Goal: Information Seeking & Learning: Learn about a topic

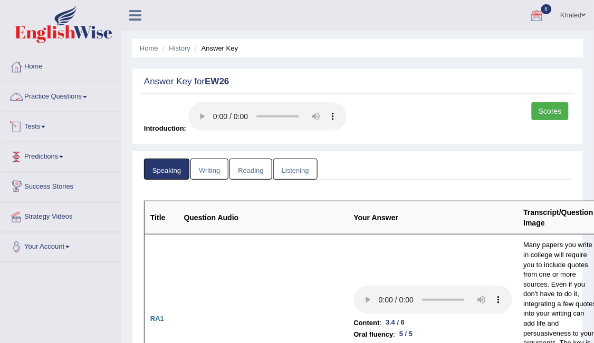
click at [62, 98] on link "Practice Questions" at bounding box center [61, 95] width 120 height 26
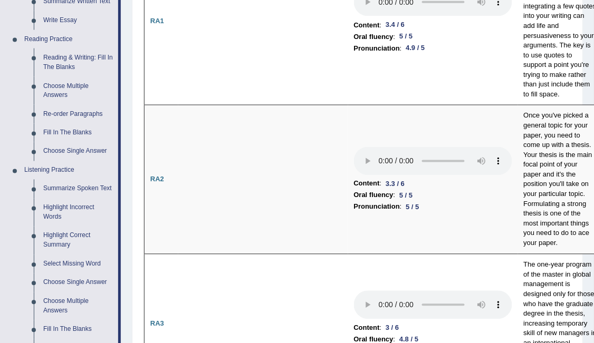
scroll to position [287, 0]
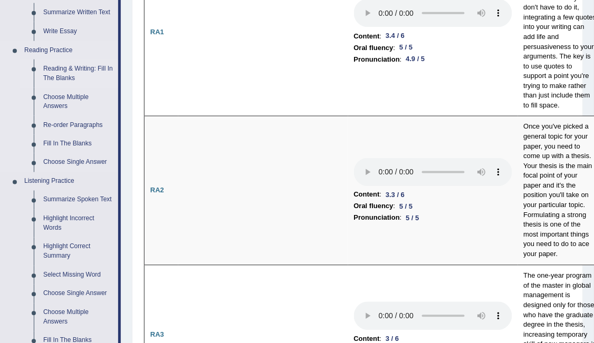
click at [83, 64] on link "Reading & Writing: Fill In The Blanks" at bounding box center [78, 74] width 80 height 28
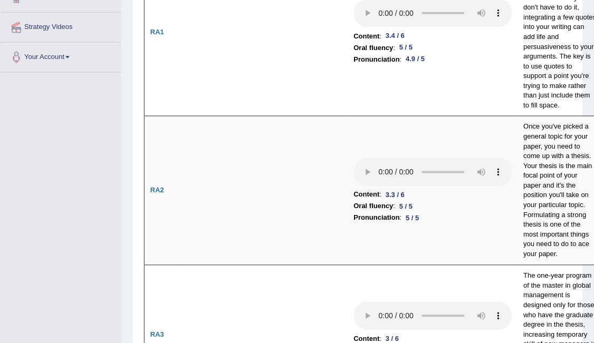
scroll to position [138, 0]
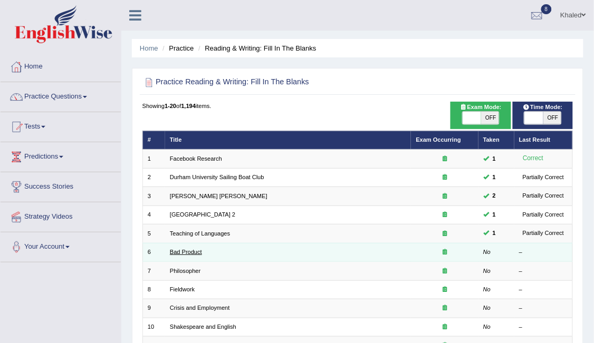
click at [199, 249] on link "Bad Product" at bounding box center [186, 252] width 32 height 6
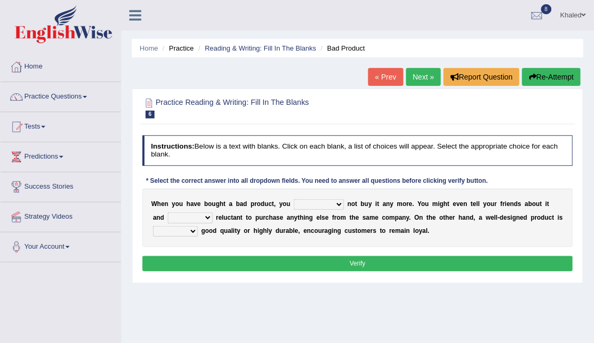
click at [316, 200] on select "would have should have should" at bounding box center [319, 204] width 50 height 11
select select "have"
click at [294, 199] on select "would have should have should" at bounding box center [319, 204] width 50 height 11
click at [189, 217] on select "is are be being" at bounding box center [190, 218] width 45 height 11
select select "being"
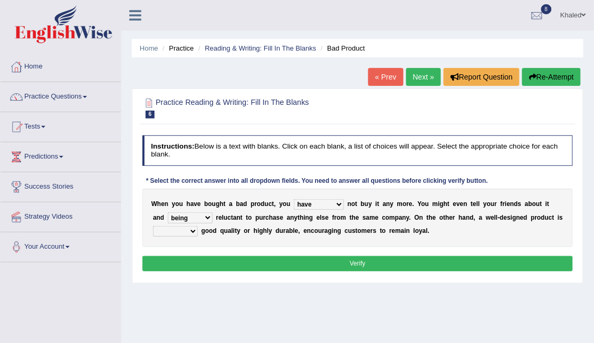
click at [168, 213] on select "is are be being" at bounding box center [190, 218] width 45 height 11
click at [171, 230] on select "both also neither either" at bounding box center [175, 231] width 45 height 11
select select "either"
click at [153, 226] on select "both also neither either" at bounding box center [175, 231] width 45 height 11
click at [253, 259] on button "Verify" at bounding box center [357, 263] width 431 height 15
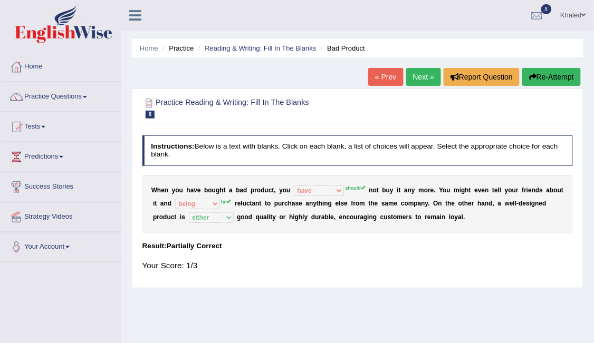
click at [416, 77] on link "Next »" at bounding box center [423, 77] width 35 height 18
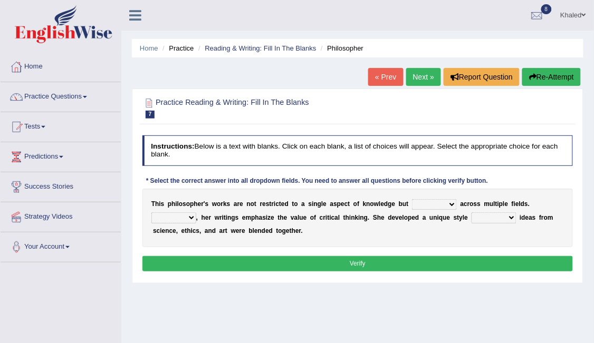
click at [416, 209] on select "constrain contain assemble extend" at bounding box center [434, 204] width 45 height 11
select select "extend"
click at [412, 199] on select "constrain contain assemble extend" at bounding box center [434, 204] width 45 height 11
click at [196, 213] on select "Rather So Moreover Likely" at bounding box center [173, 218] width 45 height 11
select select "Moreover"
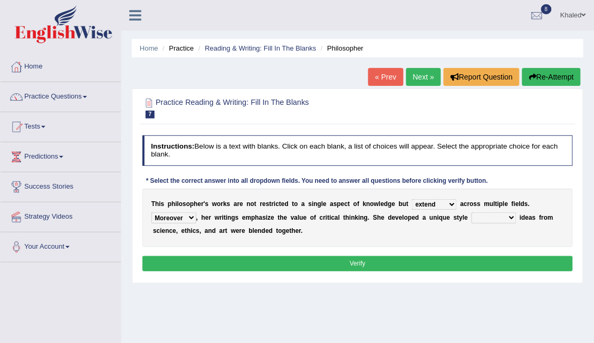
click at [196, 213] on select "Rather So Moreover Likely" at bounding box center [173, 218] width 45 height 11
click at [519, 219] on b "i" at bounding box center [520, 217] width 2 height 7
click at [471, 218] on select "in that that which in which" at bounding box center [493, 218] width 45 height 11
select select "which"
click at [471, 213] on select "in that that which in which" at bounding box center [493, 218] width 45 height 11
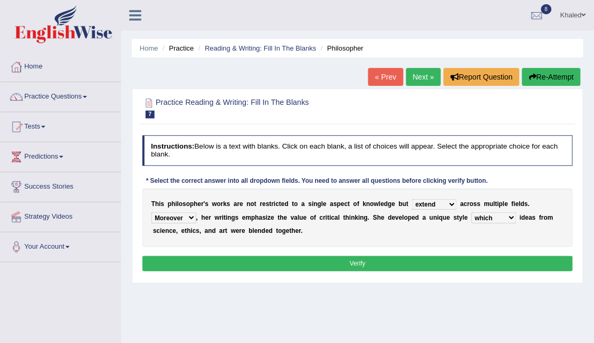
click at [417, 258] on button "Verify" at bounding box center [357, 263] width 431 height 15
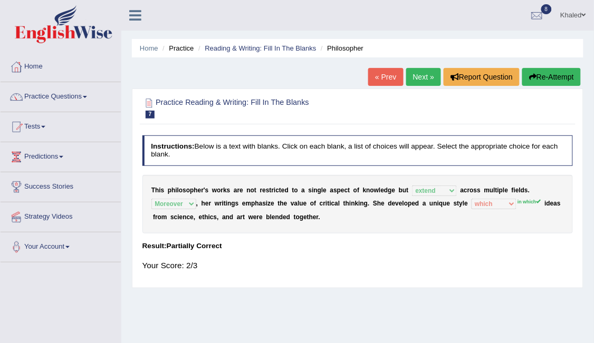
click at [423, 75] on link "Next »" at bounding box center [423, 77] width 35 height 18
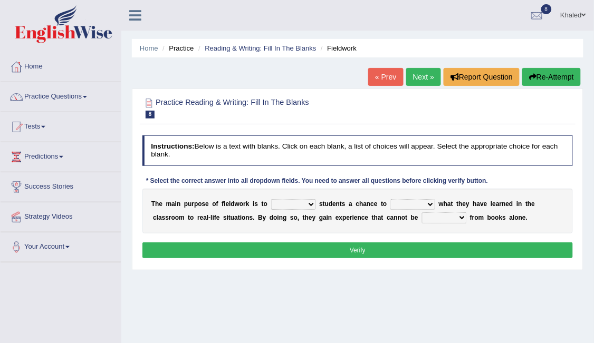
click at [301, 206] on select "resemble stow rave offer" at bounding box center [293, 204] width 45 height 11
select select "offer"
click at [271, 199] on select "resemble stow rave offer" at bounding box center [293, 204] width 45 height 11
click at [398, 198] on div "T h e m a i n p u r p o s e o f f i e l d w o r k i s t o resemble stow rave of…" at bounding box center [357, 211] width 431 height 45
click at [397, 201] on select "compare align apply dismount" at bounding box center [412, 204] width 45 height 11
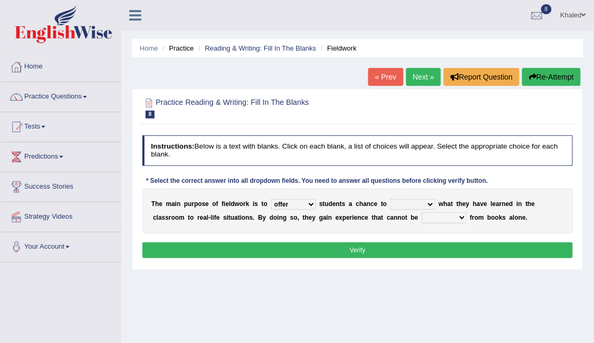
select select "compare"
click at [390, 199] on select "compare align apply dismount" at bounding box center [412, 204] width 45 height 11
click at [422, 215] on select "originated prepared obtained touted" at bounding box center [444, 218] width 45 height 11
select select "obtained"
click at [422, 213] on select "originated prepared obtained touted" at bounding box center [444, 218] width 45 height 11
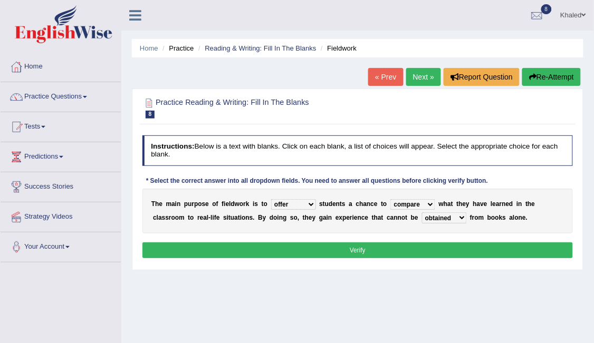
click at [376, 247] on button "Verify" at bounding box center [357, 250] width 431 height 15
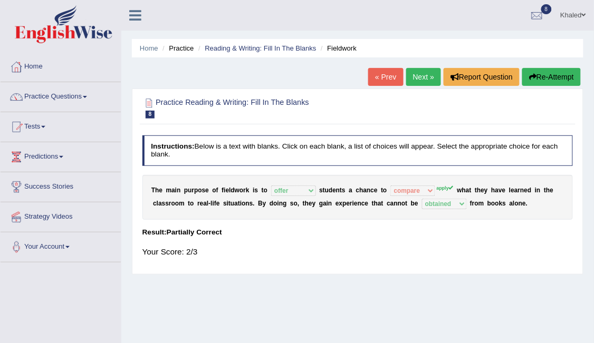
click at [429, 79] on link "Next »" at bounding box center [423, 77] width 35 height 18
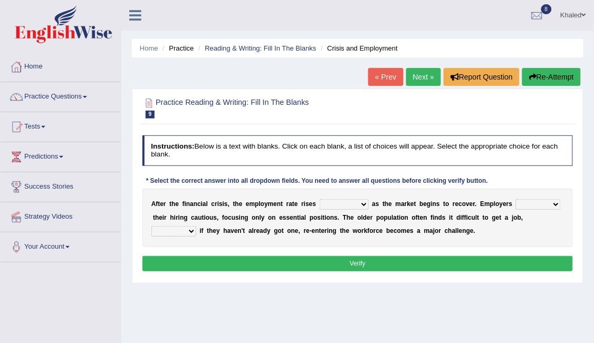
click at [332, 206] on select "normally conversely strenuously sharply" at bounding box center [344, 204] width 49 height 11
select select "sharply"
click at [320, 199] on select "normally conversely strenuously sharply" at bounding box center [344, 204] width 49 height 11
click at [516, 200] on select "keeping kept keep are kept" at bounding box center [538, 204] width 45 height 11
select select "keep"
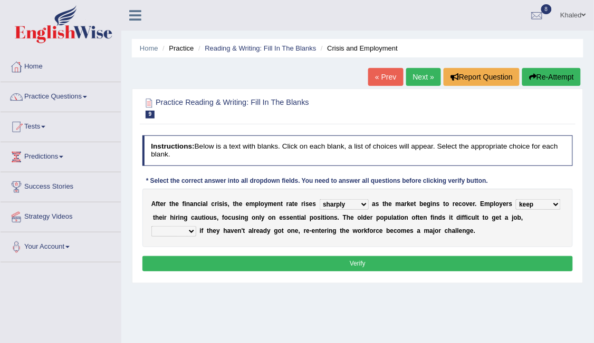
click at [516, 199] on select "keeping kept keep are kept" at bounding box center [538, 204] width 45 height 11
click at [196, 226] on select "although while then because" at bounding box center [173, 231] width 45 height 11
select select "then"
click at [196, 226] on select "although while then because" at bounding box center [173, 231] width 45 height 11
click at [486, 258] on button "Verify" at bounding box center [357, 263] width 431 height 15
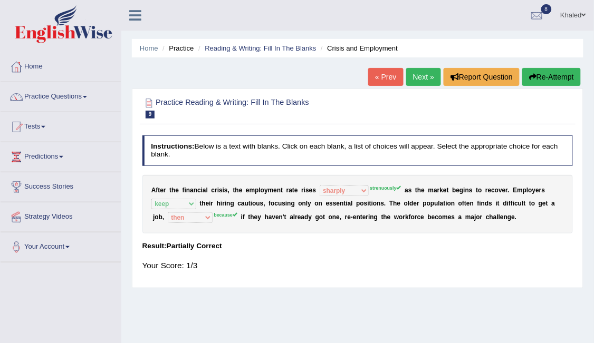
click at [373, 186] on sup "strenuously" at bounding box center [385, 188] width 31 height 5
click at [423, 74] on link "Next »" at bounding box center [423, 77] width 35 height 18
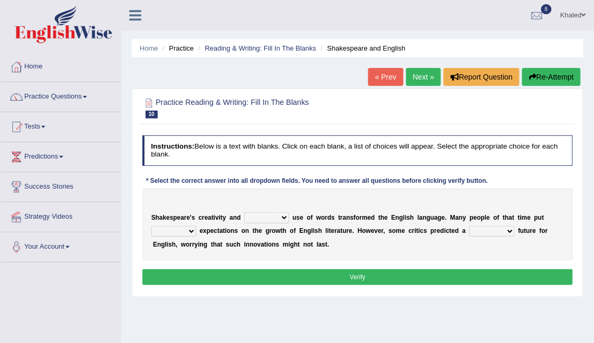
click at [253, 215] on select "idealized intensive fancied inventive" at bounding box center [266, 218] width 45 height 11
select select "intensive"
click at [244, 213] on select "idealized intensive fancied inventive" at bounding box center [266, 218] width 45 height 11
click at [180, 227] on select "wide much high more" at bounding box center [173, 231] width 45 height 11
select select "more"
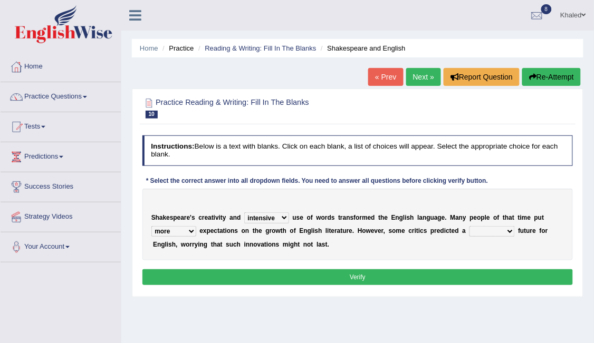
click at [151, 226] on select "wide much high more" at bounding box center [173, 231] width 45 height 11
click at [469, 229] on select "monetary promising irresistible daunting" at bounding box center [491, 231] width 45 height 11
select select "daunting"
click at [469, 226] on select "monetary promising irresistible daunting" at bounding box center [491, 231] width 45 height 11
click at [432, 277] on button "Verify" at bounding box center [357, 276] width 431 height 15
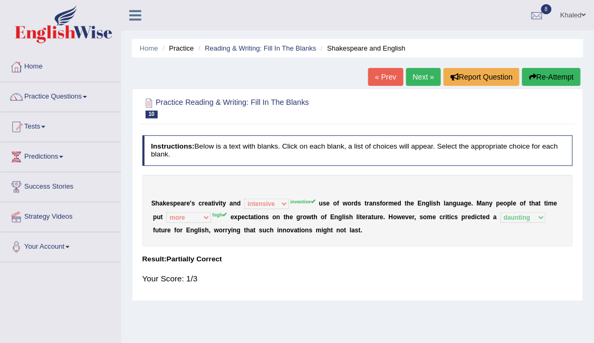
click at [423, 76] on link "Next »" at bounding box center [423, 77] width 35 height 18
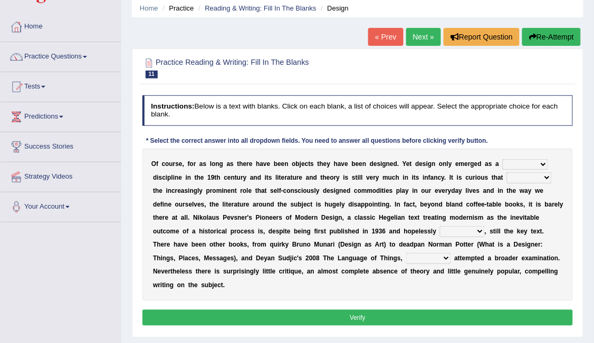
scroll to position [41, 0]
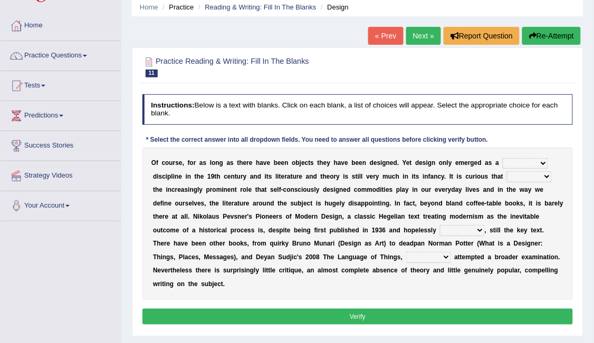
click at [503, 160] on select "bilateral ubiquitous foremost dedicated" at bounding box center [525, 163] width 45 height 11
select select "dedicated"
click at [503, 158] on select "bilateral ubiquitous foremost dedicated" at bounding box center [525, 163] width 45 height 11
click at [507, 177] on select "since despite within through" at bounding box center [529, 176] width 45 height 11
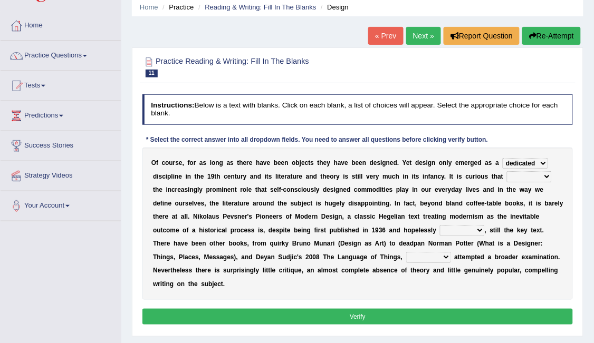
click at [507, 177] on select "since despite within through" at bounding box center [529, 176] width 45 height 11
select select "despite"
click at [507, 171] on select "since despite within through" at bounding box center [529, 176] width 45 height 11
click at [440, 227] on select "dates dating date dated" at bounding box center [462, 230] width 45 height 11
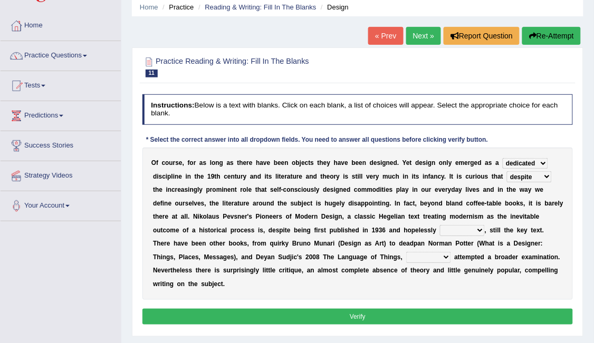
click at [440, 227] on select "dates dating date dated" at bounding box center [462, 230] width 45 height 11
select select "dated"
click at [440, 225] on select "dates dating date dated" at bounding box center [462, 230] width 45 height 11
click at [406, 256] on select "which then however as" at bounding box center [428, 257] width 45 height 11
select select "which"
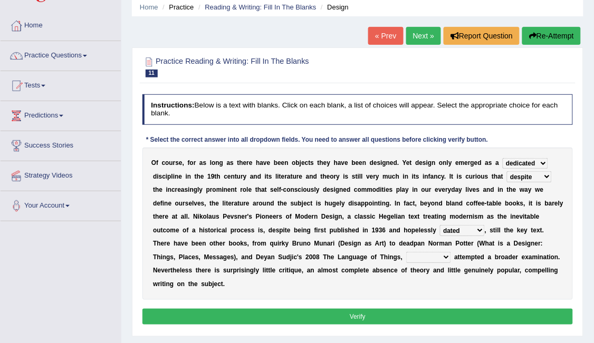
click at [406, 252] on select "which then however as" at bounding box center [428, 257] width 45 height 11
click at [230, 309] on button "Verify" at bounding box center [357, 316] width 431 height 15
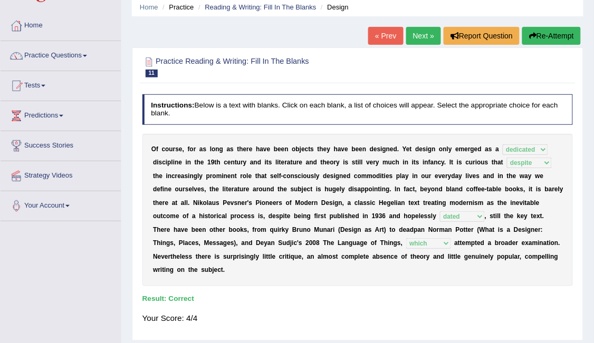
click at [429, 30] on link "Next »" at bounding box center [423, 36] width 35 height 18
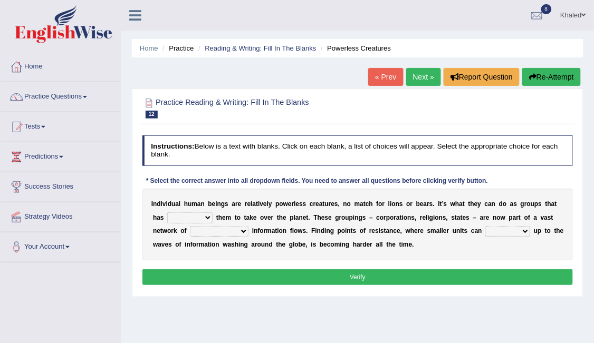
click at [188, 217] on select "enabled contended embodied conjured" at bounding box center [189, 218] width 45 height 11
select select "enabled"
click at [167, 213] on select "enabled contended embodied conjured" at bounding box center [189, 218] width 45 height 11
click at [190, 235] on select "interconnected overlapping fastened exploited" at bounding box center [219, 231] width 59 height 11
select select "interconnected"
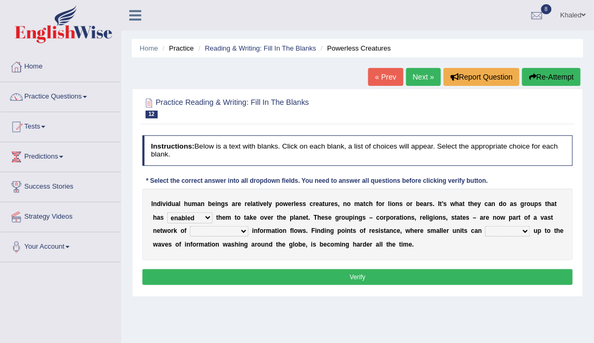
click at [190, 226] on select "interconnected overlapping fastened exploited" at bounding box center [219, 231] width 59 height 11
click at [485, 229] on select "stand raise hail pump" at bounding box center [507, 231] width 45 height 11
select select "stand"
click at [485, 226] on select "stand raise hail pump" at bounding box center [507, 231] width 45 height 11
click at [430, 278] on button "Verify" at bounding box center [357, 276] width 431 height 15
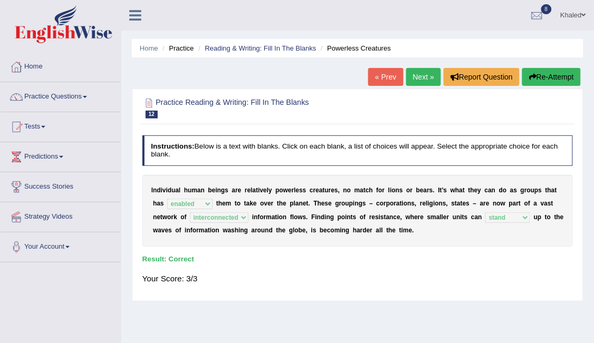
click at [425, 81] on link "Next »" at bounding box center [423, 77] width 35 height 18
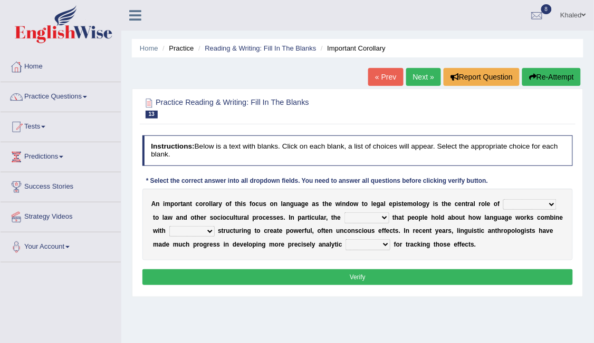
click at [516, 216] on b "w" at bounding box center [518, 217] width 5 height 7
click at [523, 204] on select "discourse epoch dialect acquaintance" at bounding box center [529, 204] width 53 height 11
select select "acquaintance"
click at [503, 199] on select "discourse epoch dialect acquaintance" at bounding box center [529, 204] width 53 height 11
click at [344, 216] on select "deviation besmirch consent ideas" at bounding box center [366, 218] width 45 height 11
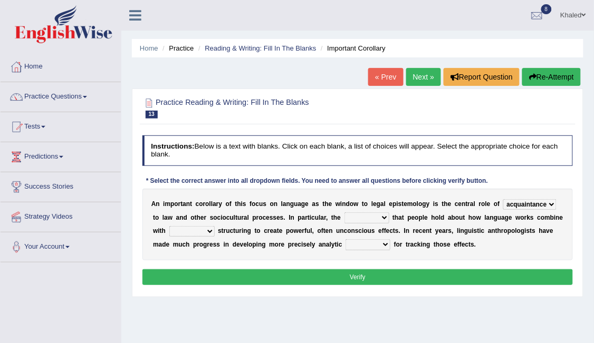
select select "deviation"
click at [344, 213] on select "deviation besmirch consent ideas" at bounding box center [366, 218] width 45 height 11
click at [178, 234] on select "mandatory linguistic legitimate customary" at bounding box center [191, 231] width 45 height 11
select select "linguistic"
click at [169, 226] on select "mandatory linguistic legitimate customary" at bounding box center [191, 231] width 45 height 11
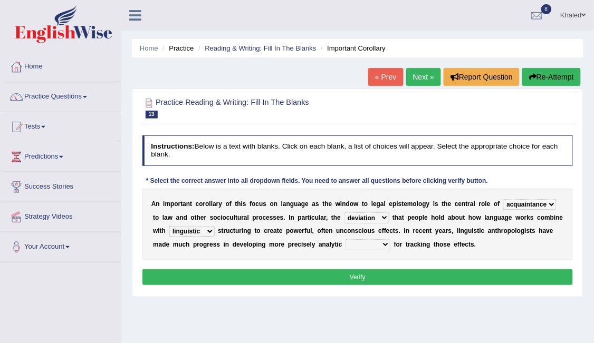
click at [345, 245] on select "tools appetite albums stroke" at bounding box center [367, 244] width 45 height 11
select select "appetite"
click at [345, 239] on select "tools appetite albums stroke" at bounding box center [367, 244] width 45 height 11
click at [330, 276] on button "Verify" at bounding box center [357, 276] width 431 height 15
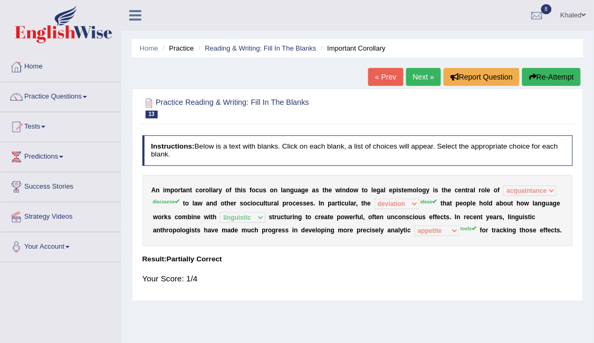
drag, startPoint x: 150, startPoint y: 190, endPoint x: 272, endPoint y: 231, distance: 128.1
click at [272, 231] on div "A n i m p o r t a n t c o r o l l a r y o f t h i s f o c u s o n l a n g u a g…" at bounding box center [357, 211] width 431 height 72
click at [148, 103] on div at bounding box center [149, 104] width 14 height 14
click at [553, 80] on button "Re-Attempt" at bounding box center [551, 77] width 59 height 18
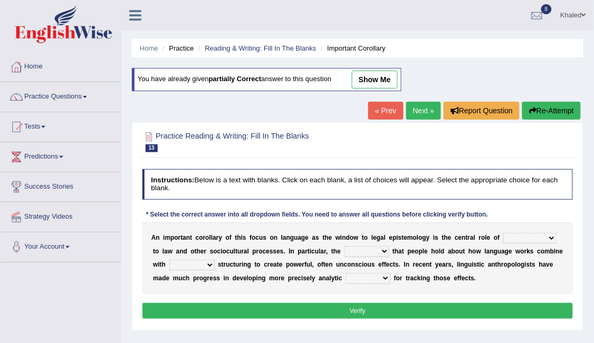
select select "discourse"
click at [503, 233] on select "discourse epoch dialect acquaintance" at bounding box center [529, 238] width 53 height 11
click at [344, 250] on select "deviation besmirch consent ideas" at bounding box center [366, 251] width 45 height 11
select select "consent"
click at [344, 246] on select "deviation besmirch consent ideas" at bounding box center [366, 251] width 45 height 11
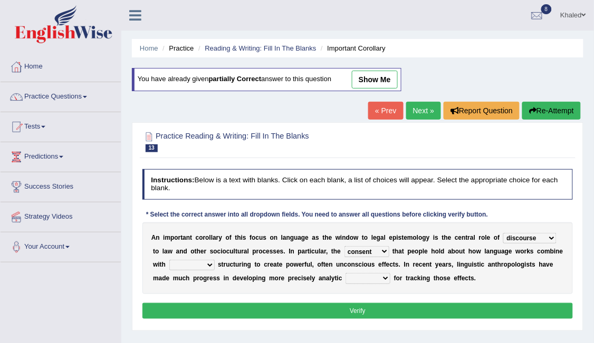
click at [187, 264] on select "mandatory linguistic legitimate customary" at bounding box center [191, 265] width 45 height 11
select select "linguistic"
click at [169, 260] on select "mandatory linguistic legitimate customary" at bounding box center [191, 265] width 45 height 11
click at [345, 277] on select "tools appetite albums stroke" at bounding box center [367, 278] width 45 height 11
select select "stroke"
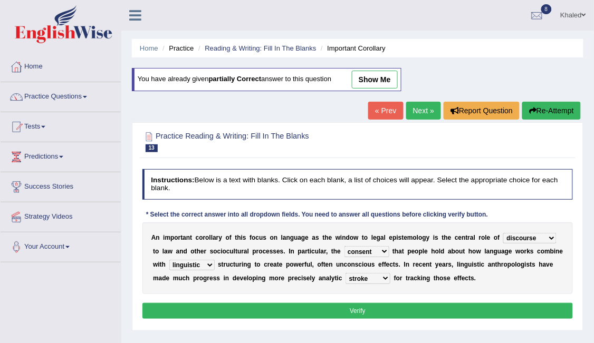
click at [345, 273] on select "tools appetite albums stroke" at bounding box center [367, 278] width 45 height 11
click at [303, 305] on button "Verify" at bounding box center [357, 310] width 431 height 15
